Goal: Task Accomplishment & Management: Use online tool/utility

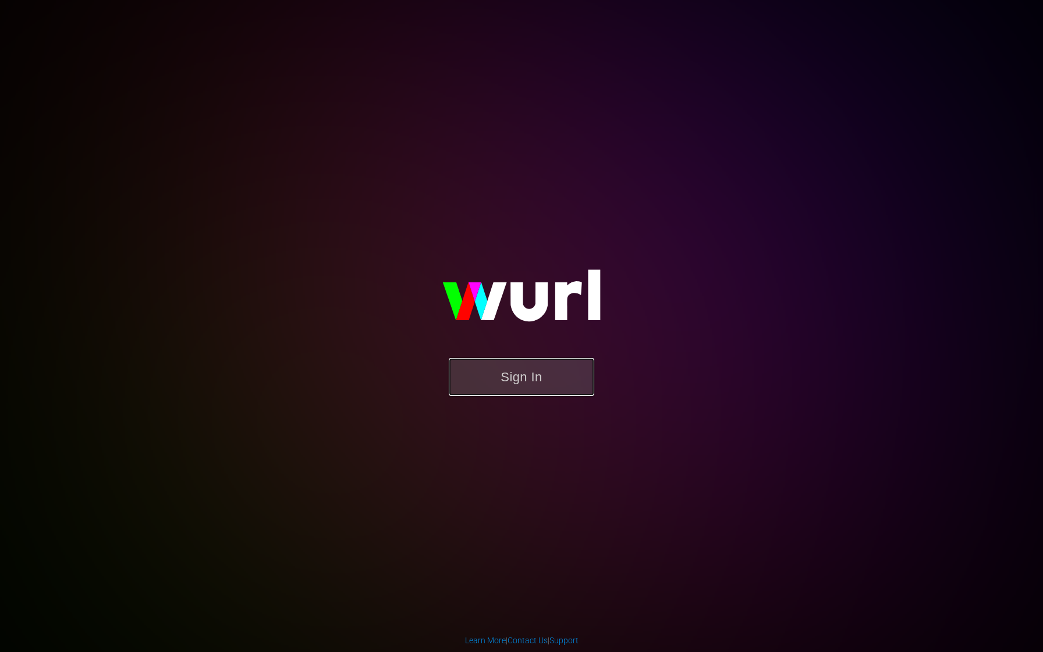
click at [554, 378] on button "Sign In" at bounding box center [521, 377] width 145 height 38
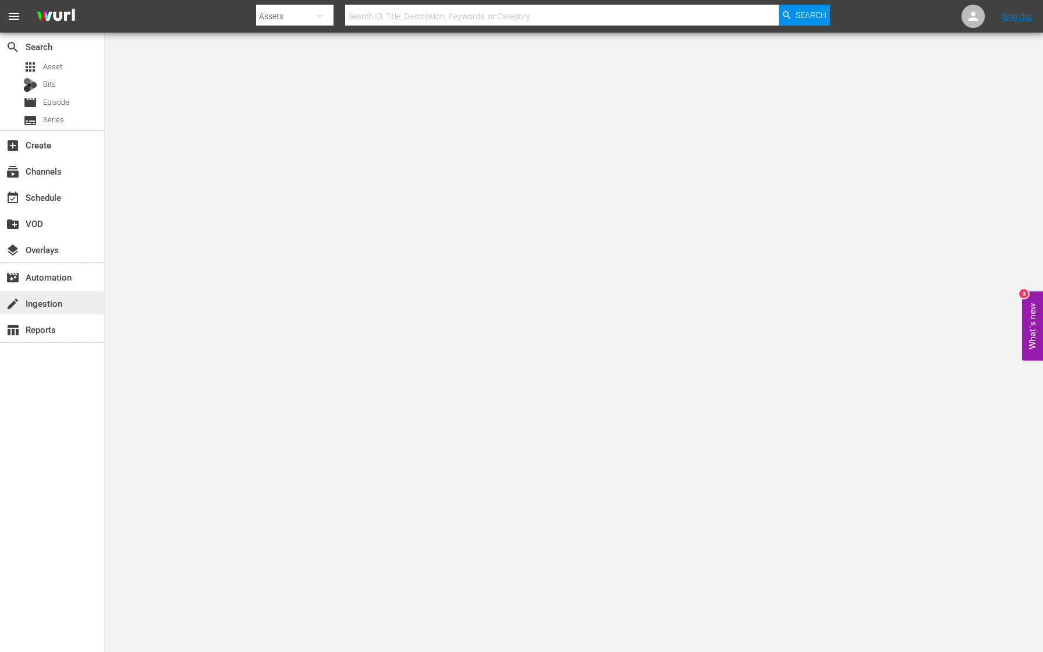
click at [35, 300] on div "create Ingestion" at bounding box center [32, 301] width 65 height 10
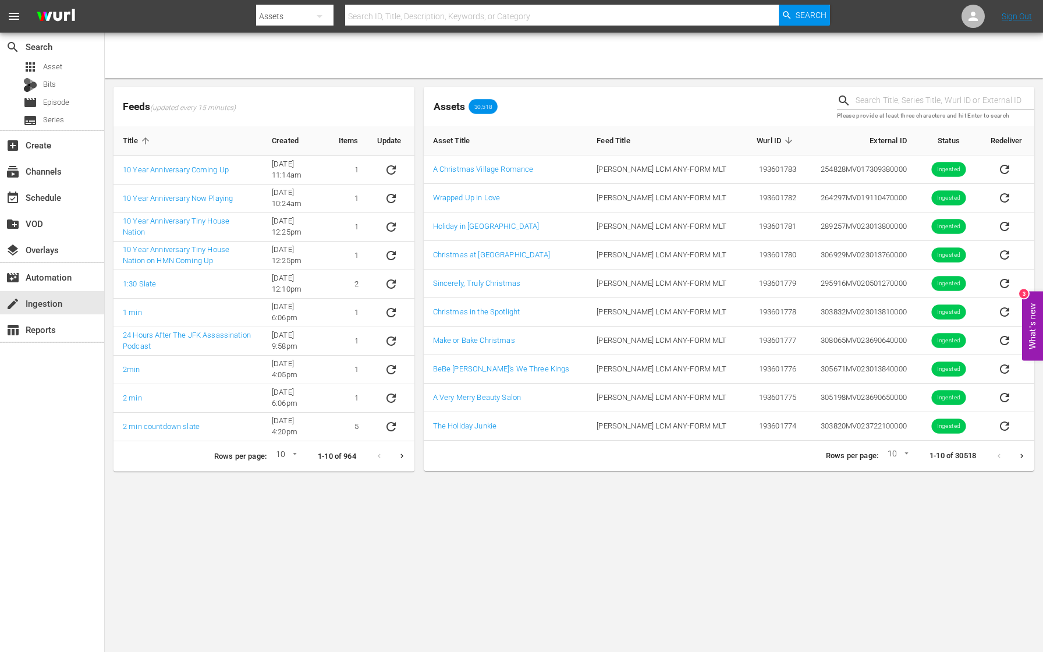
click at [917, 98] on input "text" at bounding box center [944, 100] width 179 height 17
paste input "5765"
type input "5765"
